Goal: Information Seeking & Learning: Learn about a topic

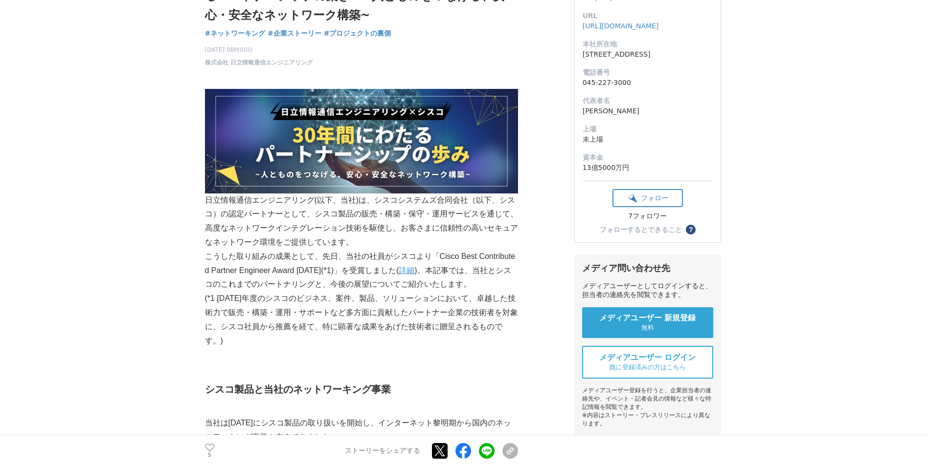
scroll to position [131, 0]
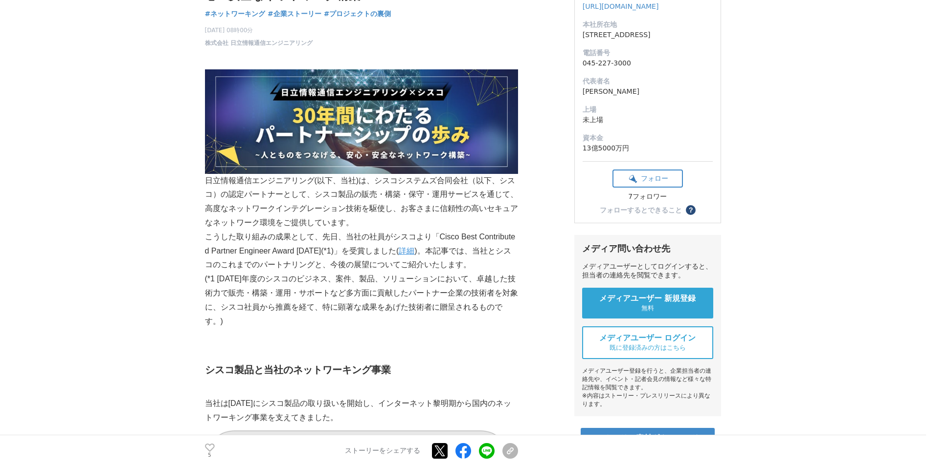
click at [265, 195] on p "日立情報通信エンジニアリング(以下、当社)は、シスコシステムズ合同会社（以下、シスコ）の認定パートナーとして、シスコ製品の販売・構築・保守・運用サービスを通じ…" at bounding box center [361, 149] width 313 height 161
drag, startPoint x: 265, startPoint y: 195, endPoint x: 240, endPoint y: 195, distance: 25.9
click at [240, 195] on p "日立情報通信エンジニアリング(以下、当社)は、シスコシステムズ合同会社（以下、シスコ）の認定パートナーとして、シスコ製品の販売・構築・保守・運用サービスを通じ…" at bounding box center [361, 149] width 313 height 161
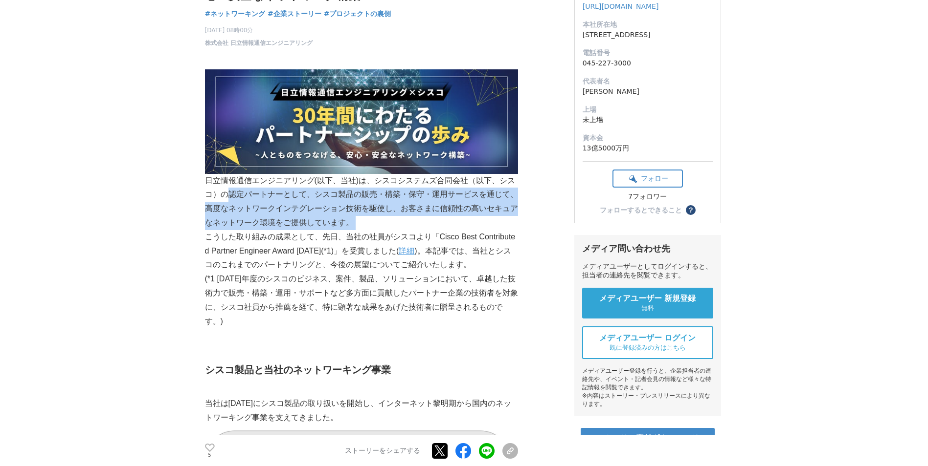
drag, startPoint x: 240, startPoint y: 195, endPoint x: 440, endPoint y: 220, distance: 201.5
click at [440, 220] on p "日立情報通信エンジニアリング(以下、当社)は、シスコシステムズ合同会社（以下、シスコ）の認定パートナーとして、シスコ製品の販売・構築・保守・運用サービスを通じ…" at bounding box center [361, 149] width 313 height 161
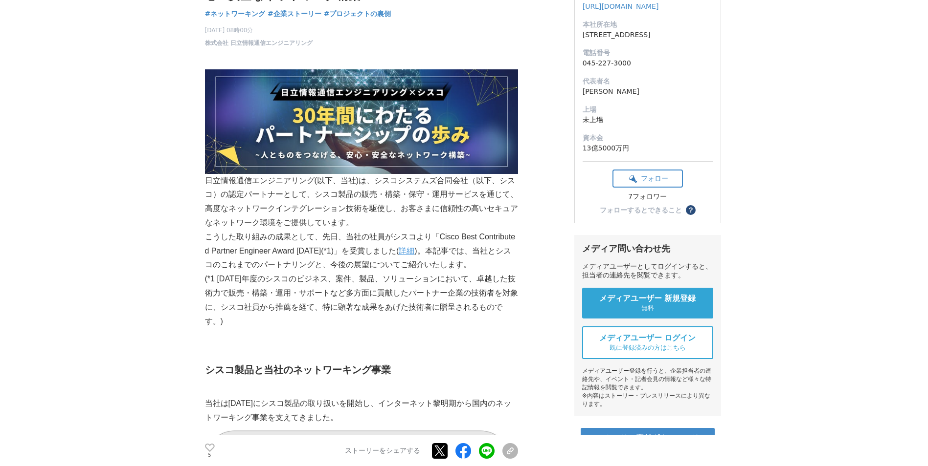
click at [443, 220] on p "日立情報通信エンジニアリング(以下、当社)は、シスコシステムズ合同会社（以下、シスコ）の認定パートナーとして、シスコ製品の販売・構築・保守・運用サービスを通じ…" at bounding box center [361, 149] width 313 height 161
drag, startPoint x: 149, startPoint y: 214, endPoint x: 141, endPoint y: 210, distance: 9.0
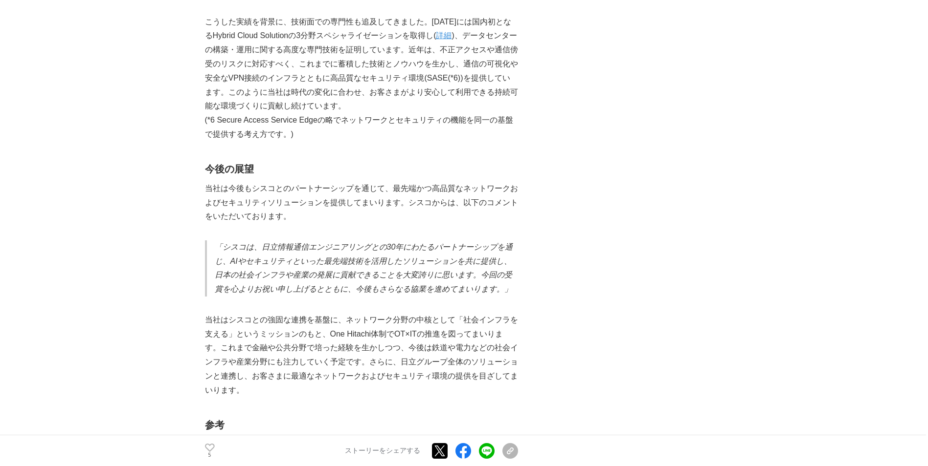
scroll to position [1565, 0]
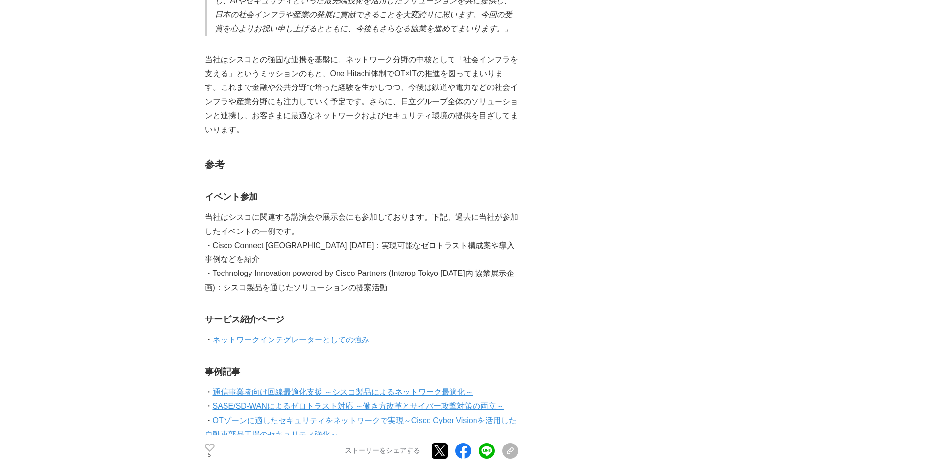
drag, startPoint x: 166, startPoint y: 126, endPoint x: 137, endPoint y: 112, distance: 32.4
click at [166, 126] on main "日立情報通信エンジニアリング×シスコ　３０年間にわたるパートナーシップの築き　~人とものをつなげる、安心・安全なネットワーク構築~ ネットワーキング #ネット…" at bounding box center [464, 38] width 928 height 3087
drag, startPoint x: 121, startPoint y: 108, endPoint x: 280, endPoint y: 3, distance: 190.3
click at [121, 106] on main "日立情報通信エンジニアリング×シスコ　３０年間にわたるパートナーシップの築き　~人とものをつなげる、安心・安全なネットワーク構築~ ネットワーキング #ネット…" at bounding box center [464, 38] width 928 height 3087
